Goal: Task Accomplishment & Management: Manage account settings

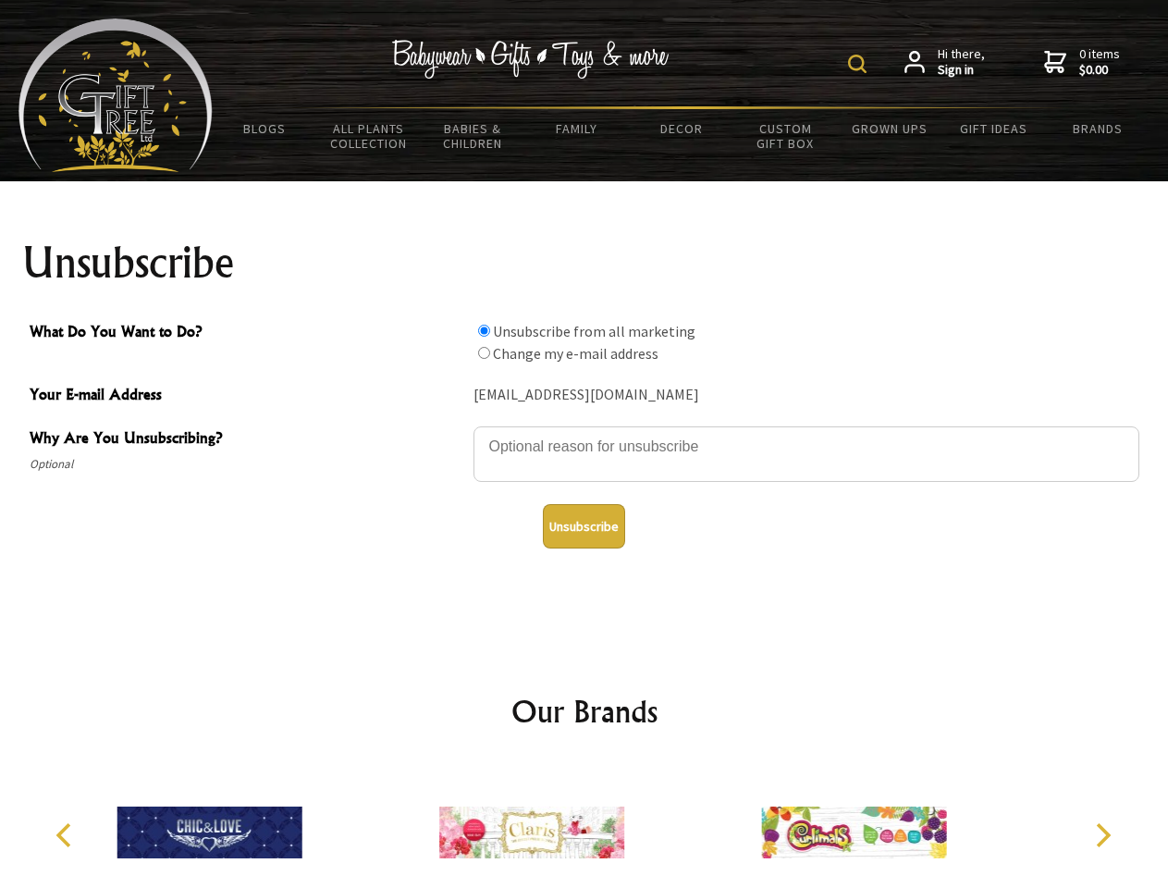
click at [860, 64] on img at bounding box center [857, 64] width 18 height 18
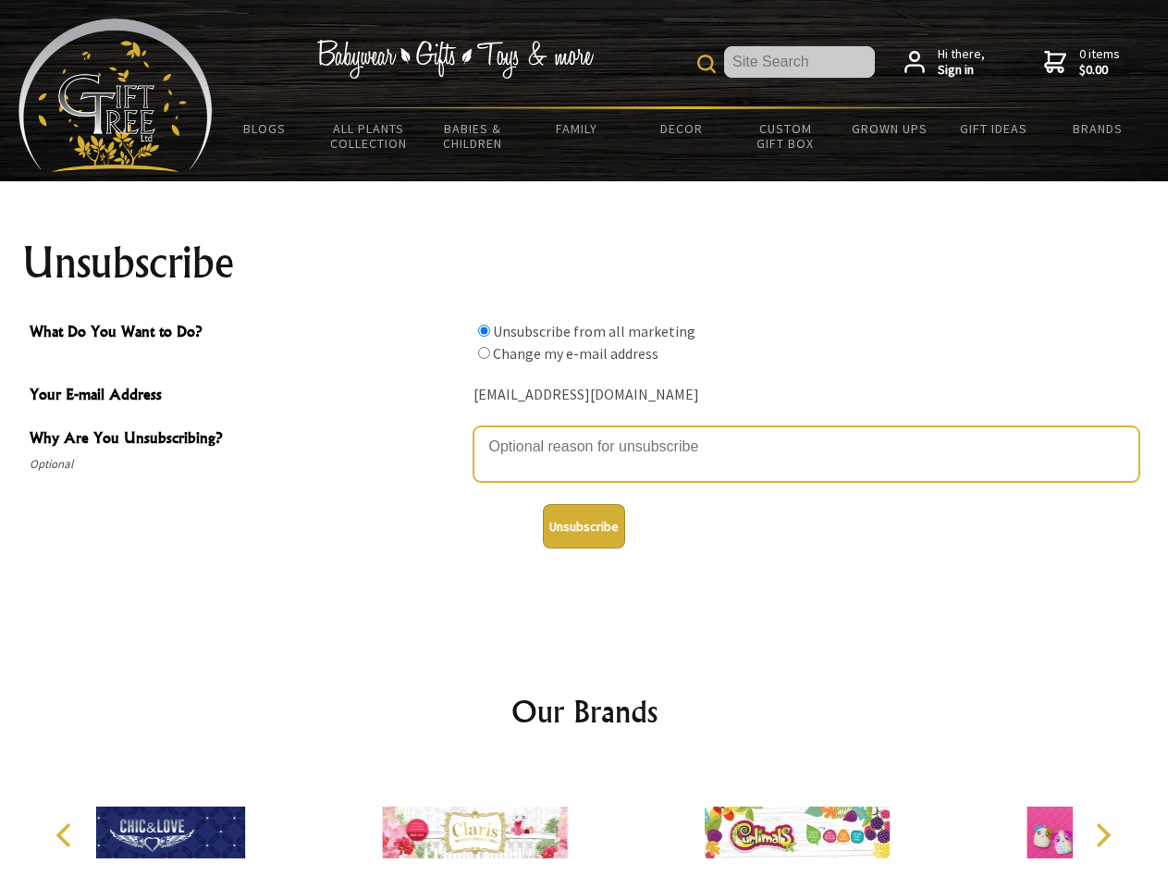
click at [584, 433] on textarea "Why Are You Unsubscribing?" at bounding box center [806, 453] width 666 height 55
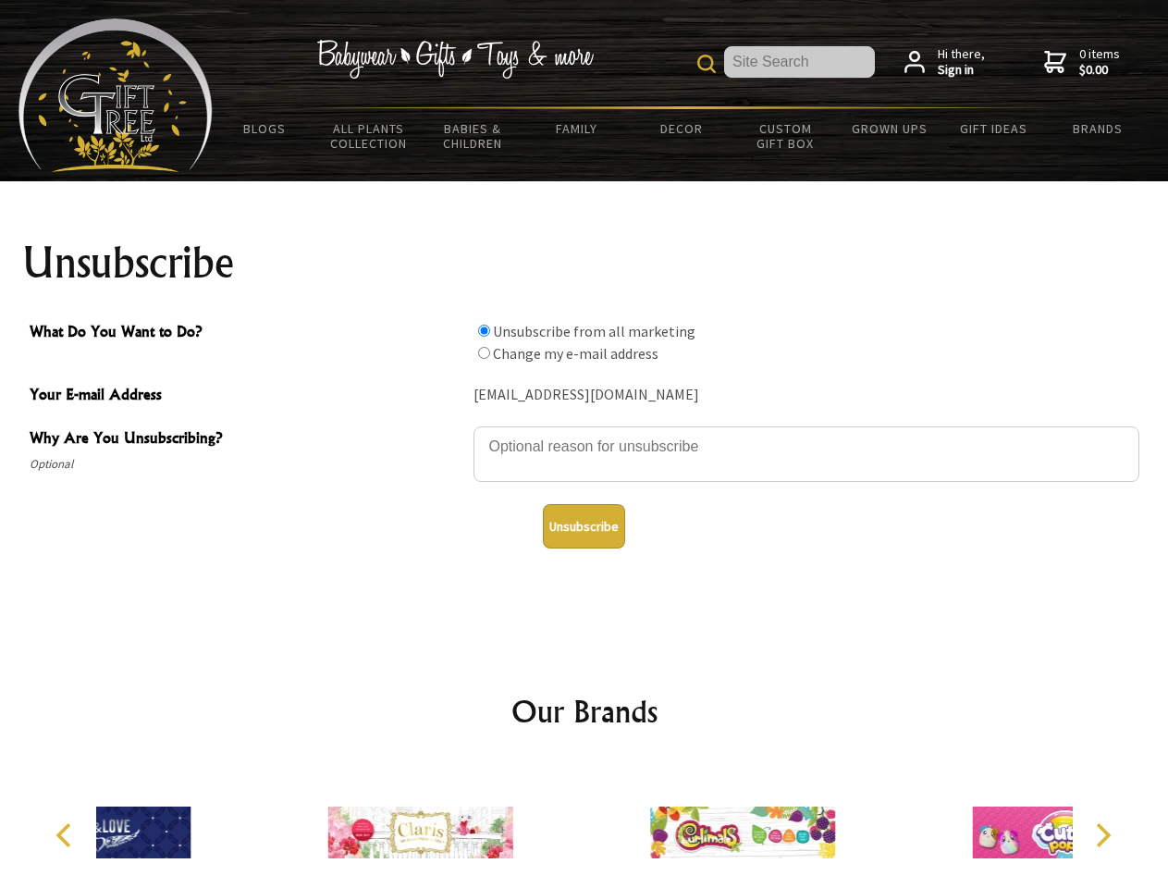
click at [484, 330] on input "What Do You Want to Do?" at bounding box center [484, 331] width 12 height 12
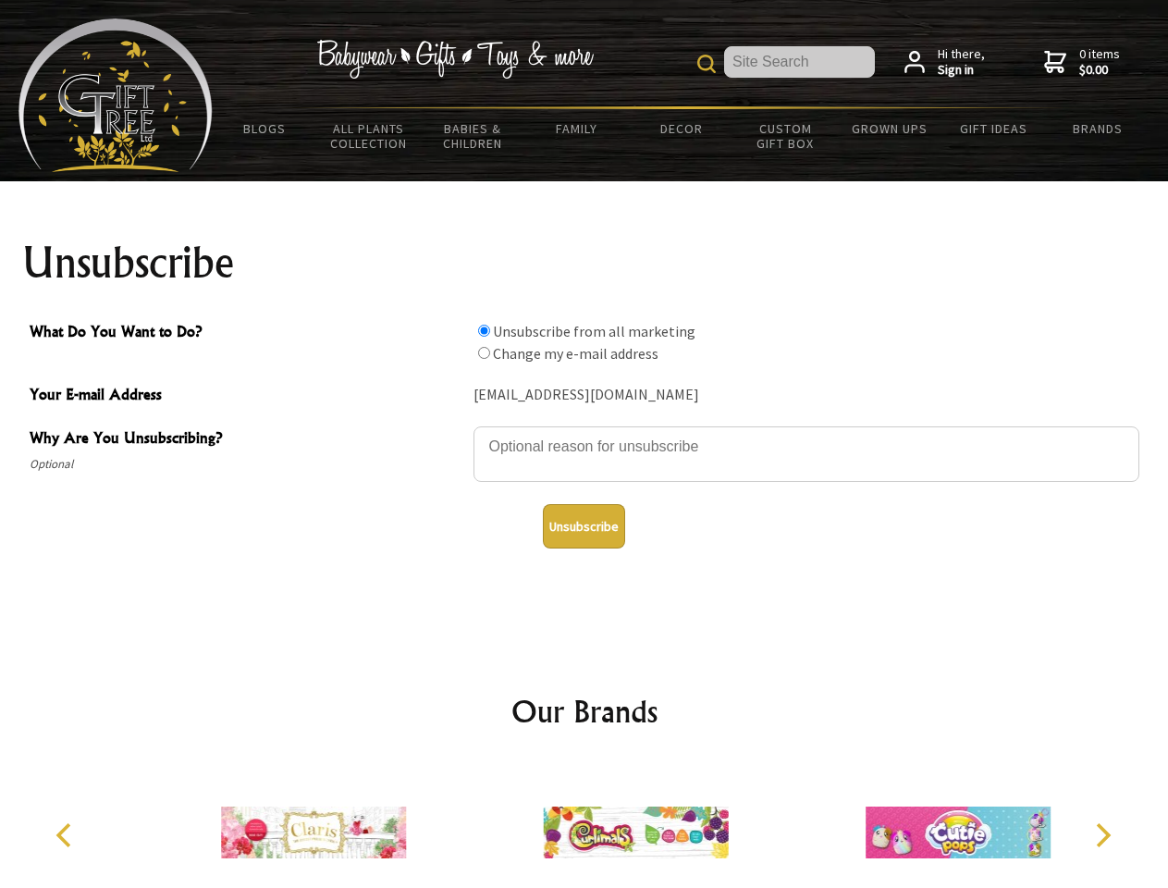
click at [484, 352] on input "What Do You Want to Do?" at bounding box center [484, 353] width 12 height 12
radio input "true"
click at [583, 526] on button "Unsubscribe" at bounding box center [584, 526] width 82 height 44
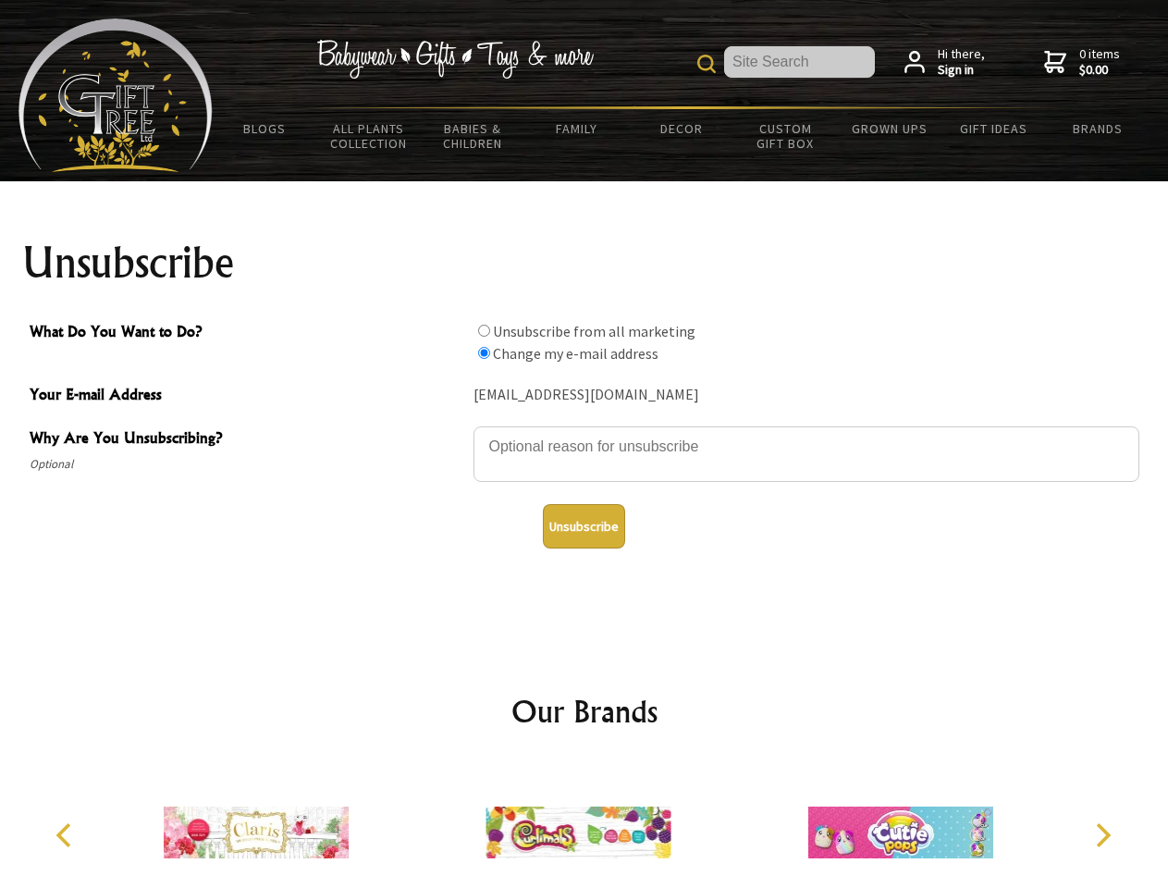
click at [584, 825] on img at bounding box center [577, 832] width 185 height 139
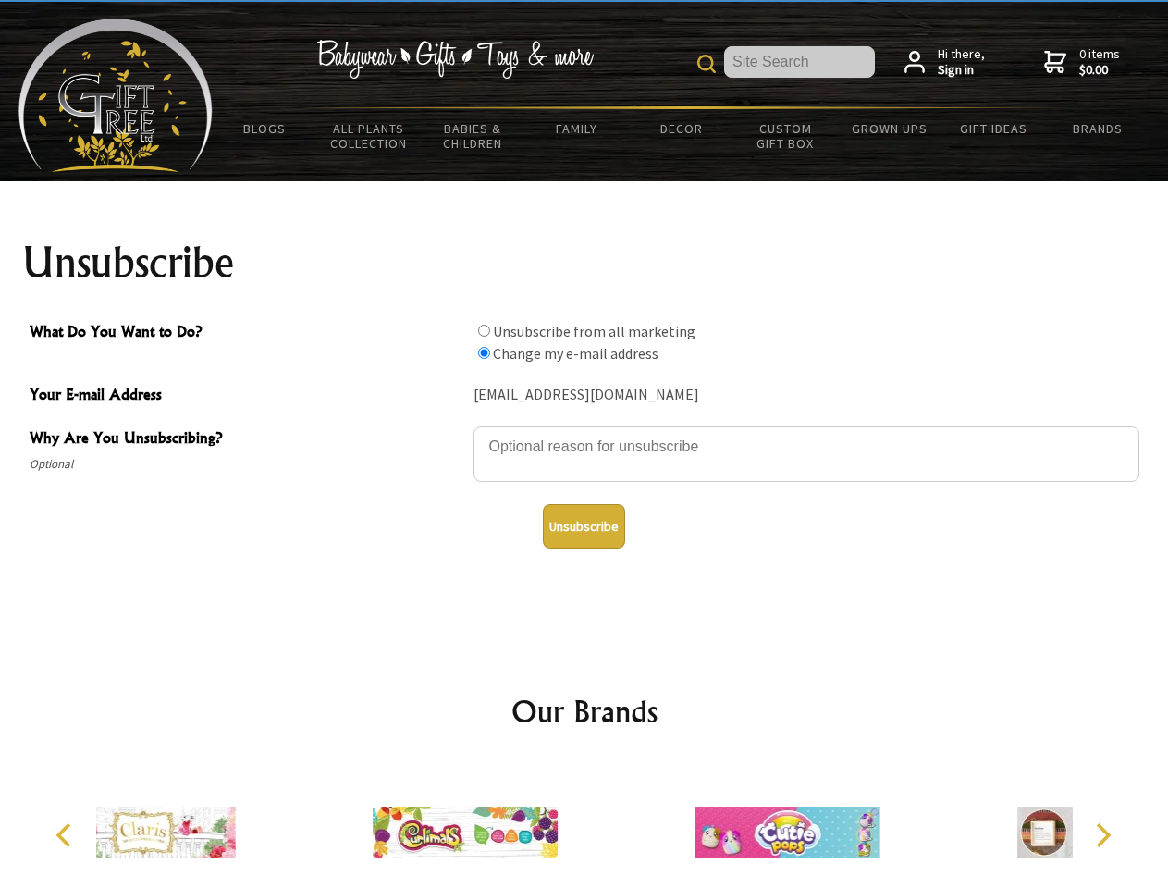
click at [67, 835] on icon "Previous" at bounding box center [66, 835] width 24 height 24
click at [1102, 835] on icon "Next" at bounding box center [1101, 835] width 24 height 24
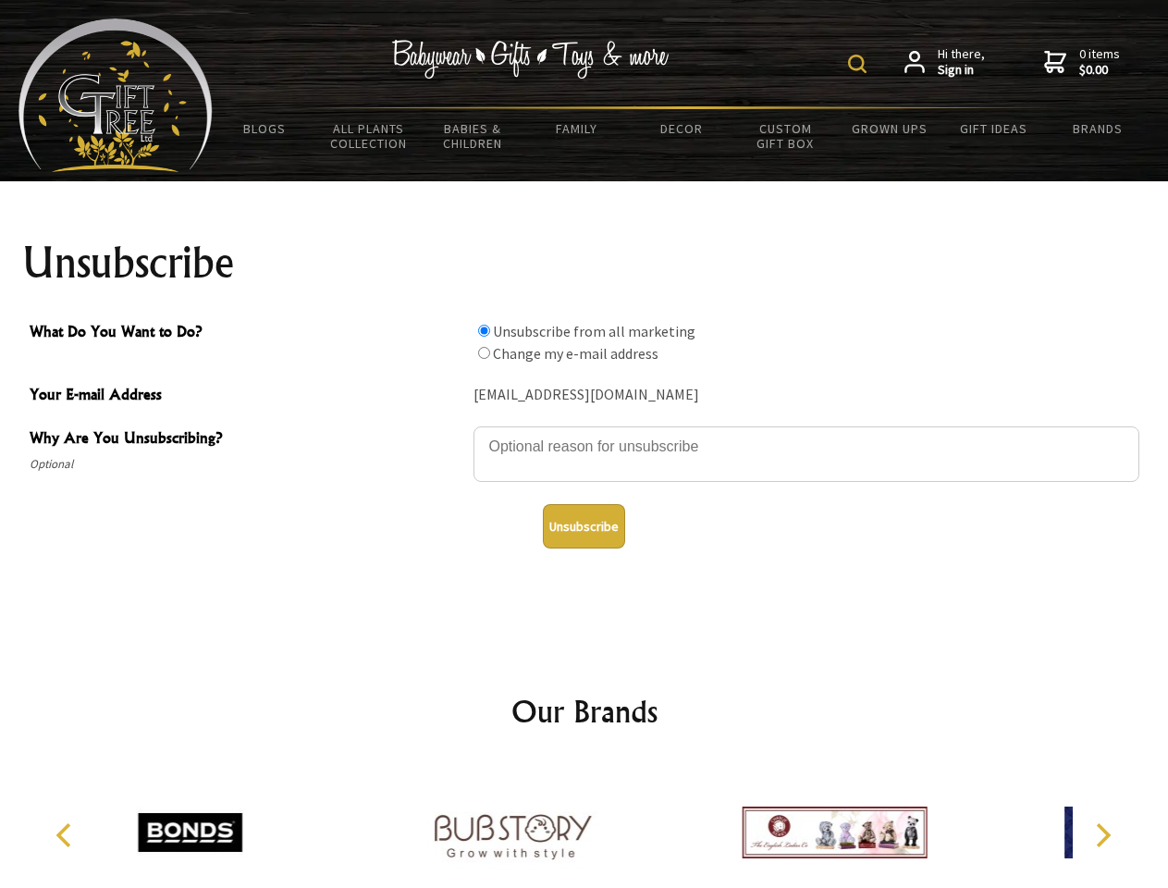
click at [860, 64] on img at bounding box center [857, 64] width 18 height 18
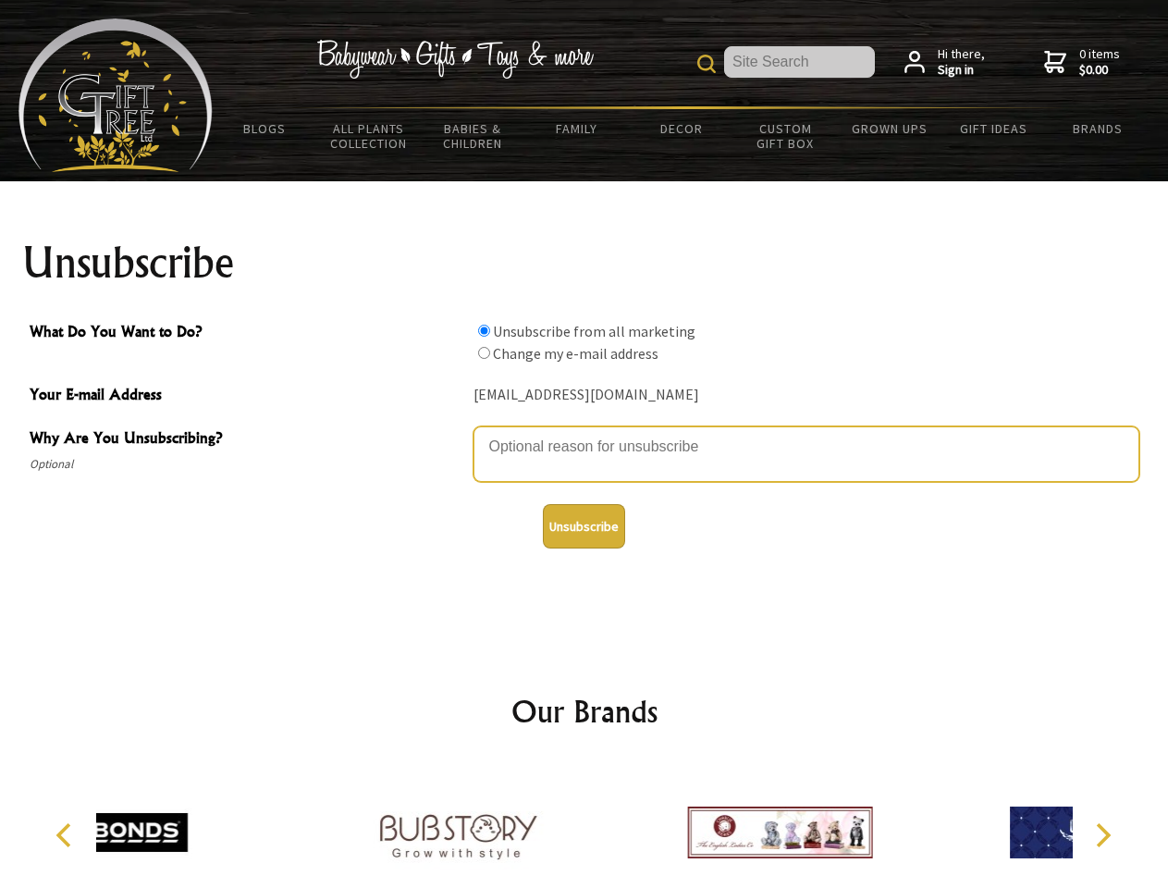
click at [584, 433] on textarea "Why Are You Unsubscribing?" at bounding box center [806, 453] width 666 height 55
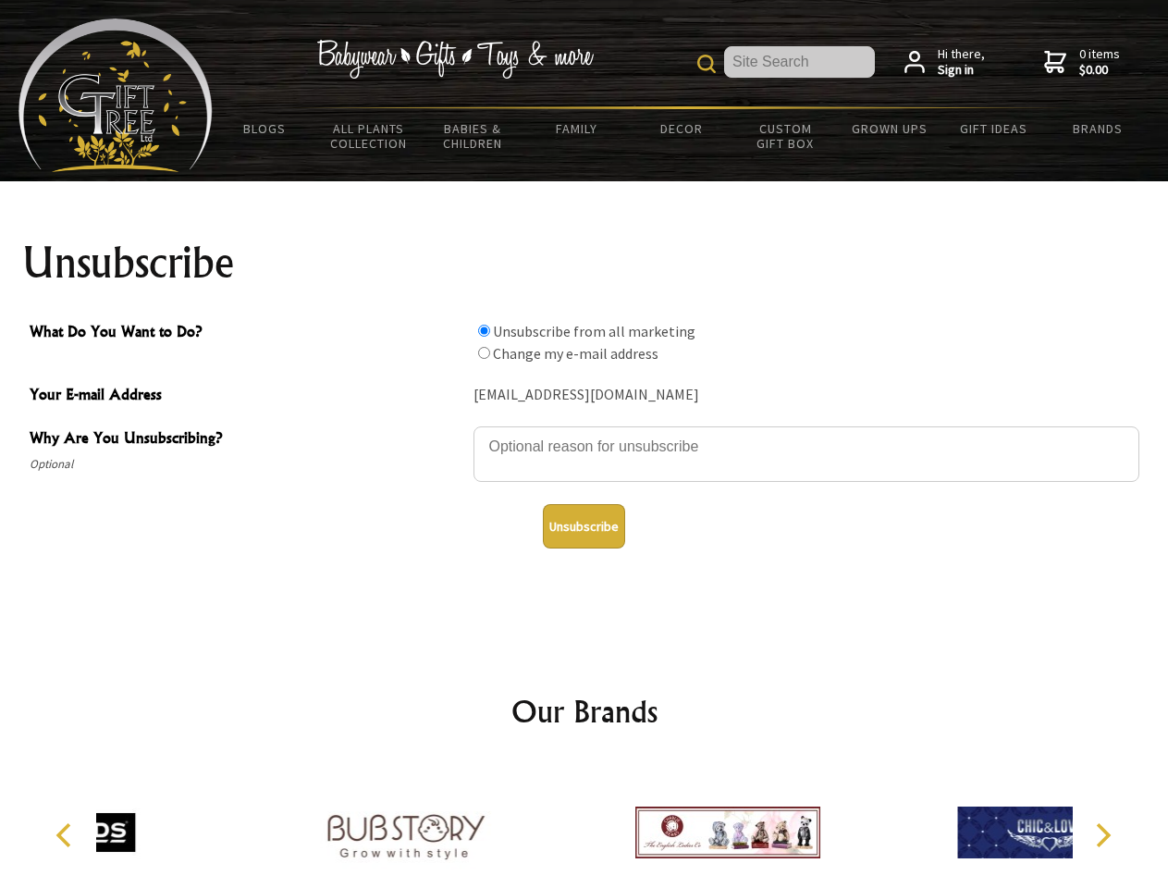
click at [484, 330] on input "What Do You Want to Do?" at bounding box center [484, 331] width 12 height 12
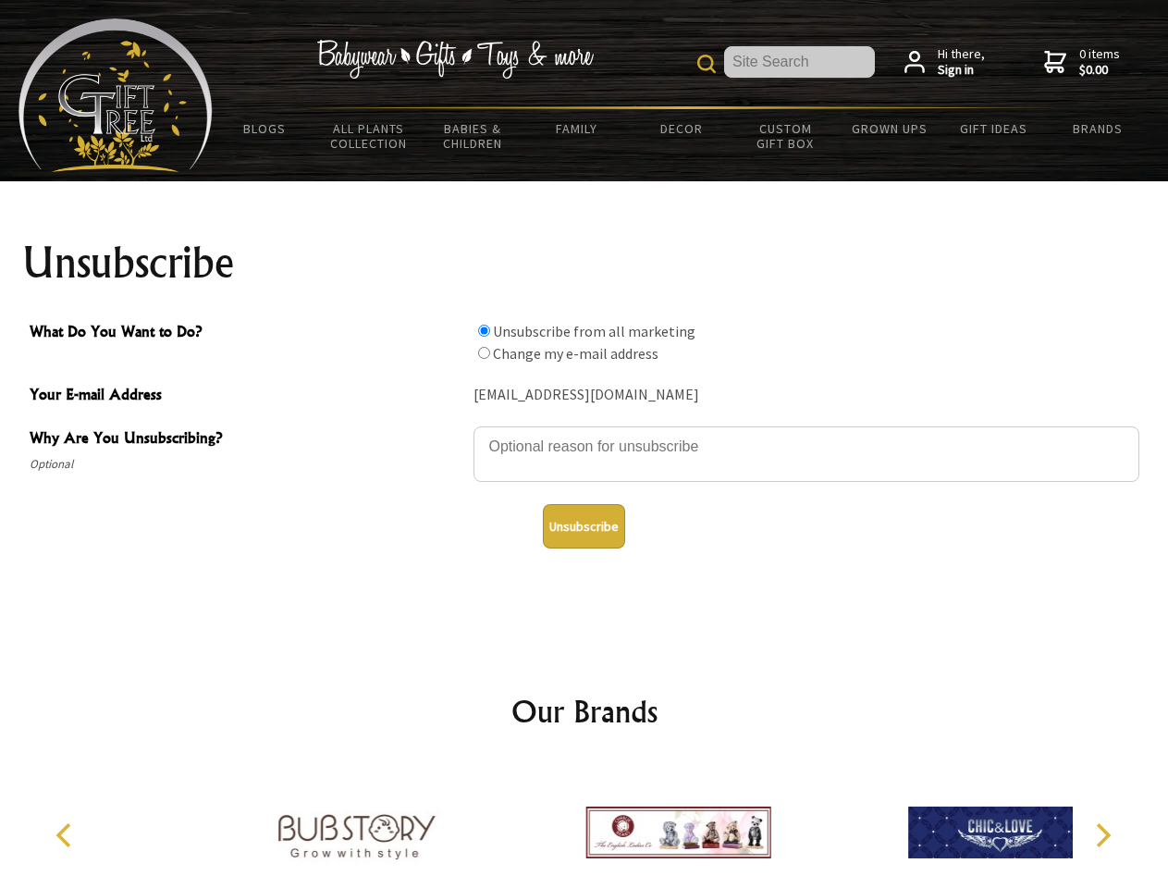
click at [484, 352] on input "What Do You Want to Do?" at bounding box center [484, 353] width 12 height 12
radio input "true"
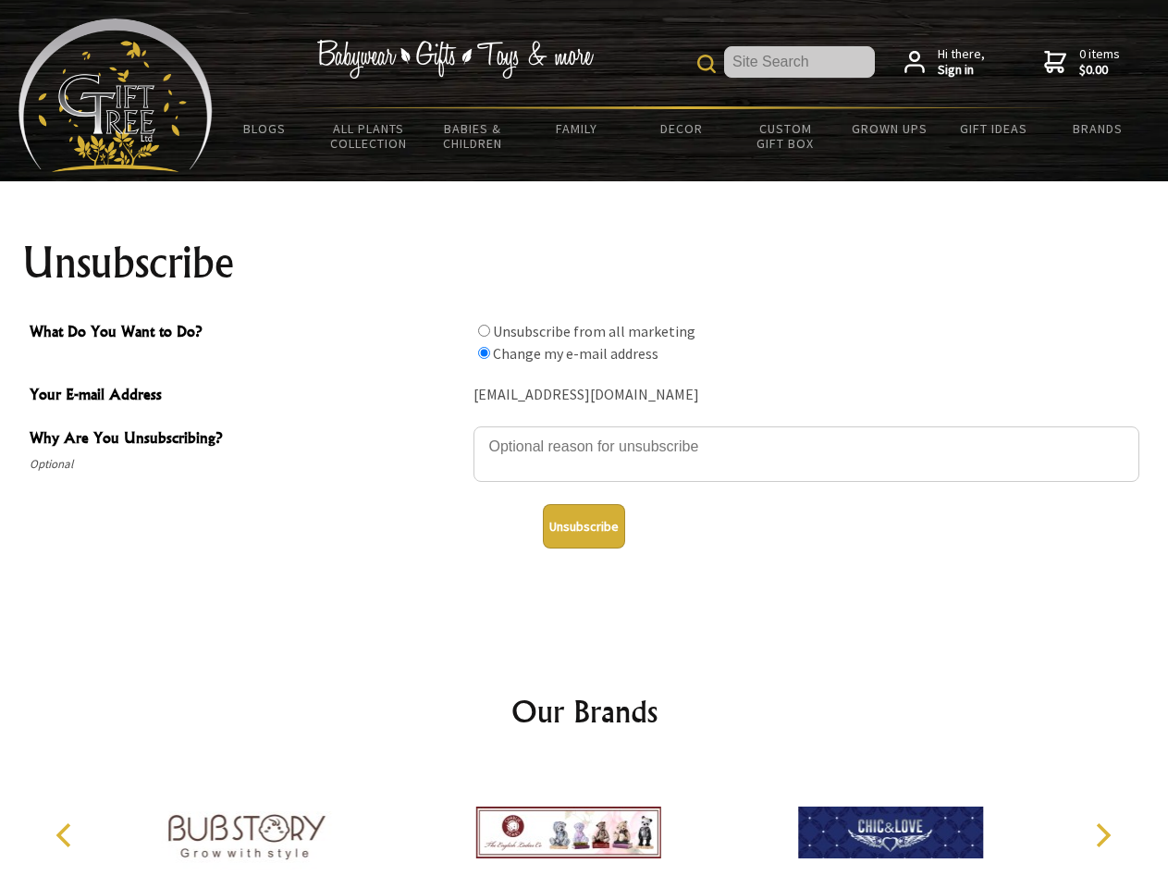
click at [583, 526] on button "Unsubscribe" at bounding box center [584, 526] width 82 height 44
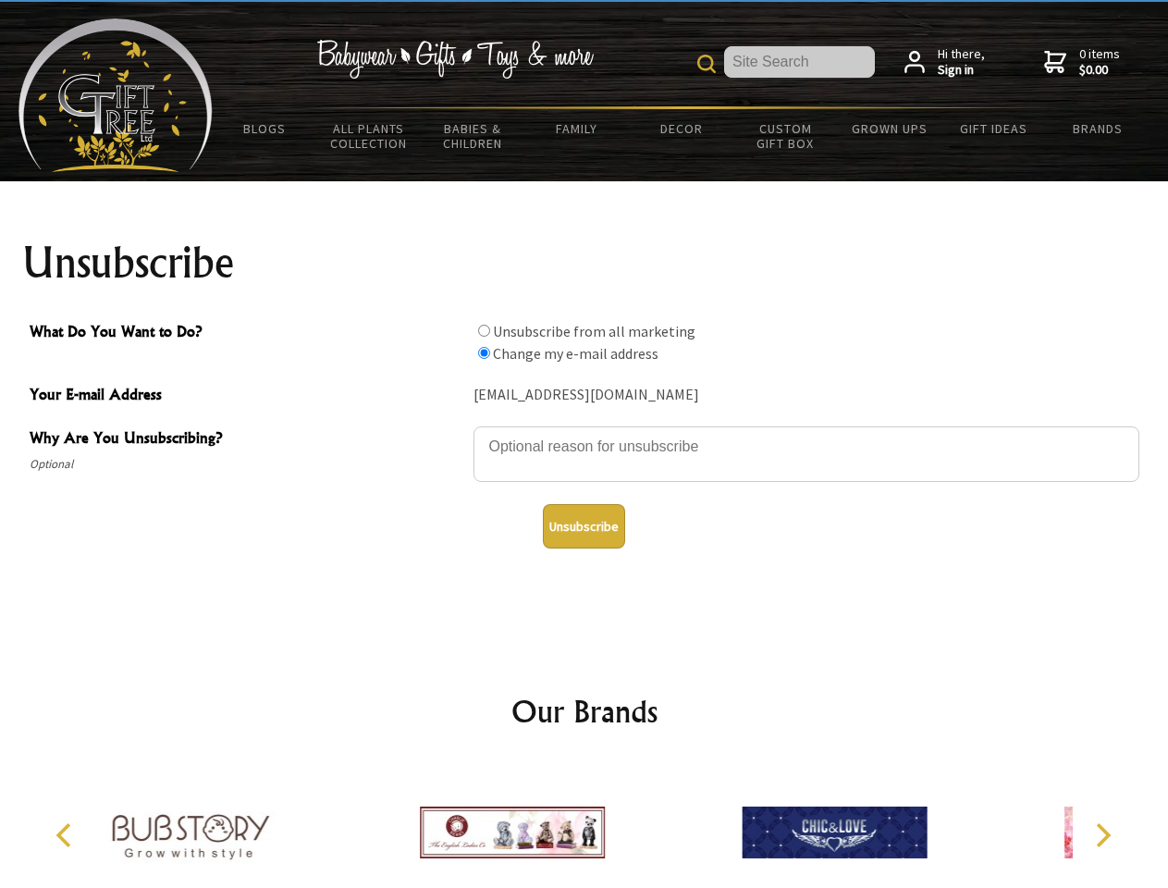
click at [67, 835] on icon "Previous" at bounding box center [66, 835] width 24 height 24
click at [1102, 835] on icon "Next" at bounding box center [1101, 835] width 24 height 24
